Goal: Task Accomplishment & Management: Manage account settings

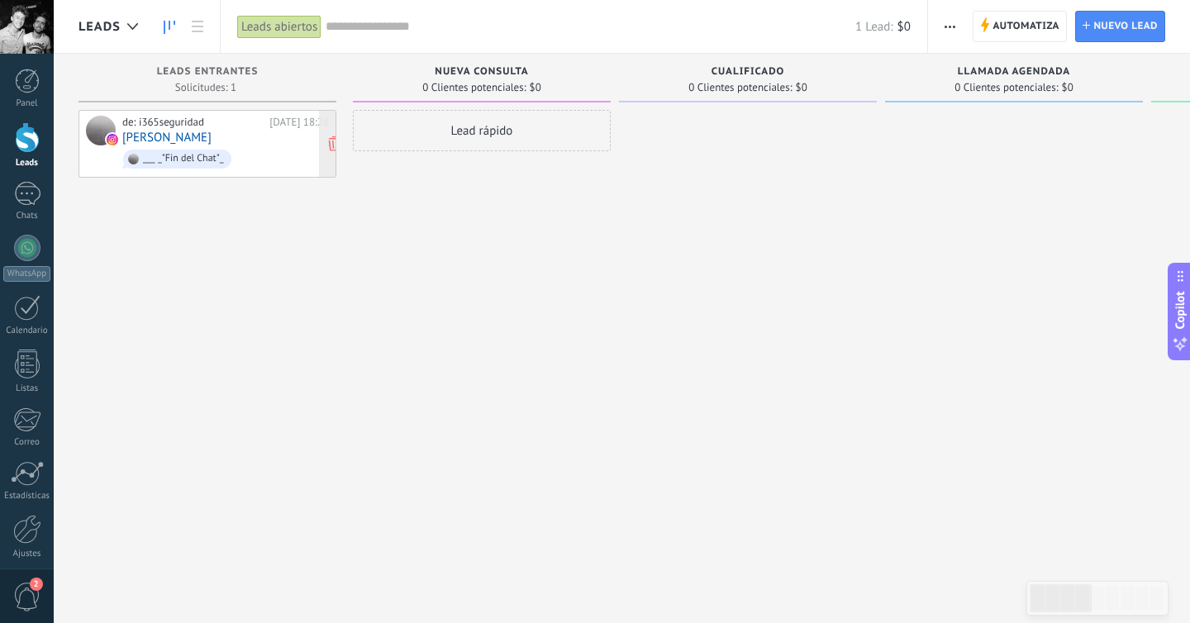
click at [167, 139] on link "[PERSON_NAME]" at bounding box center [166, 138] width 89 height 14
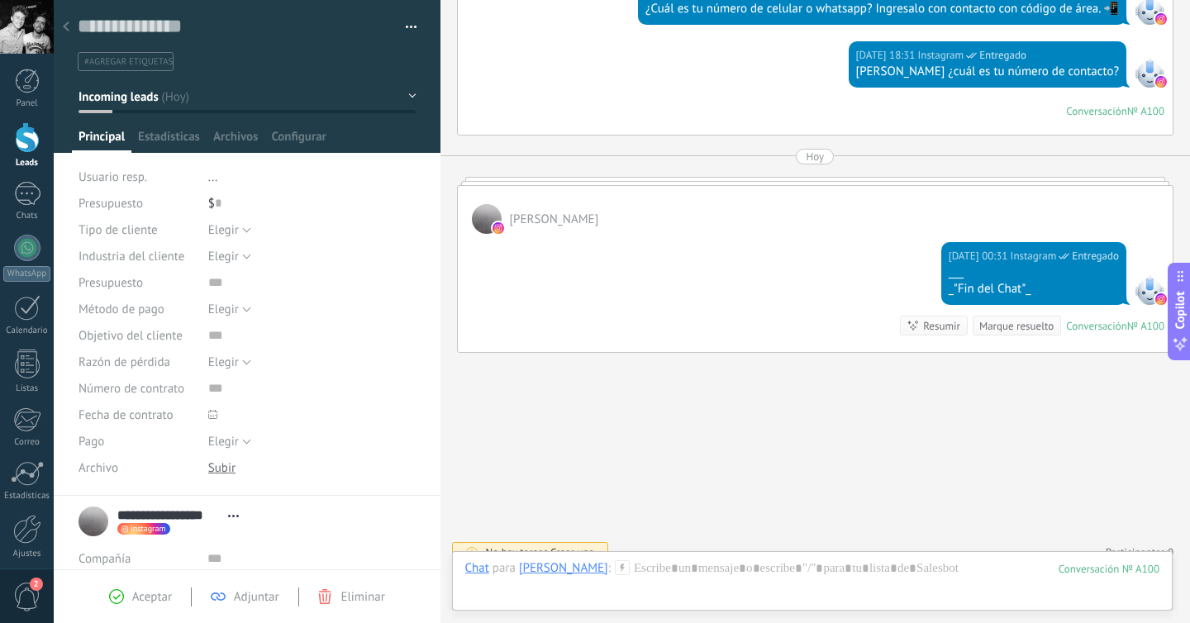
scroll to position [929, 0]
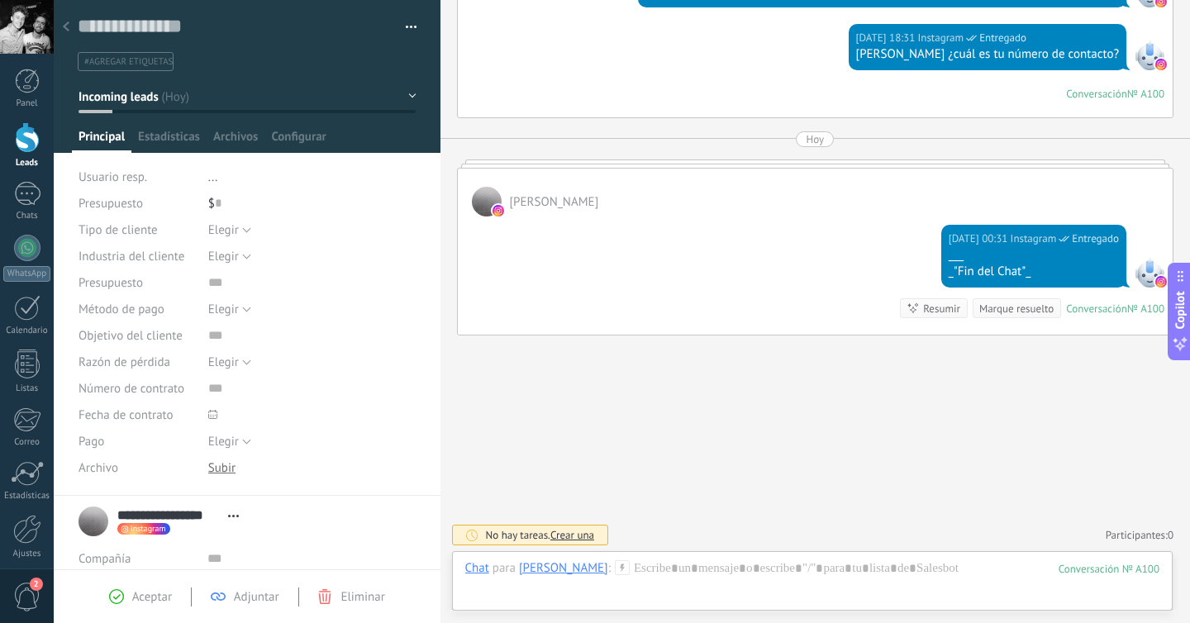
click at [66, 27] on icon at bounding box center [66, 26] width 7 height 10
